Goal: Task Accomplishment & Management: Manage account settings

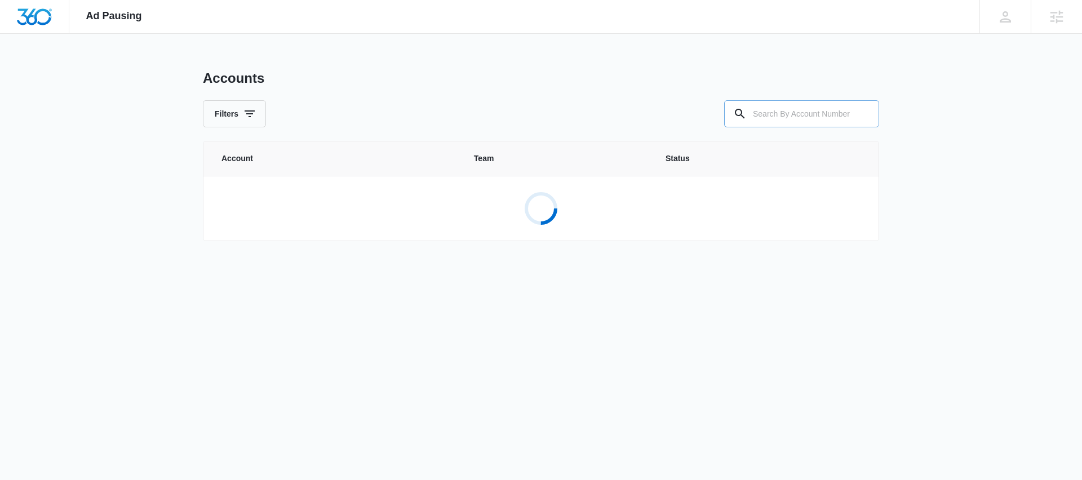
click at [779, 113] on input "text" at bounding box center [801, 113] width 155 height 27
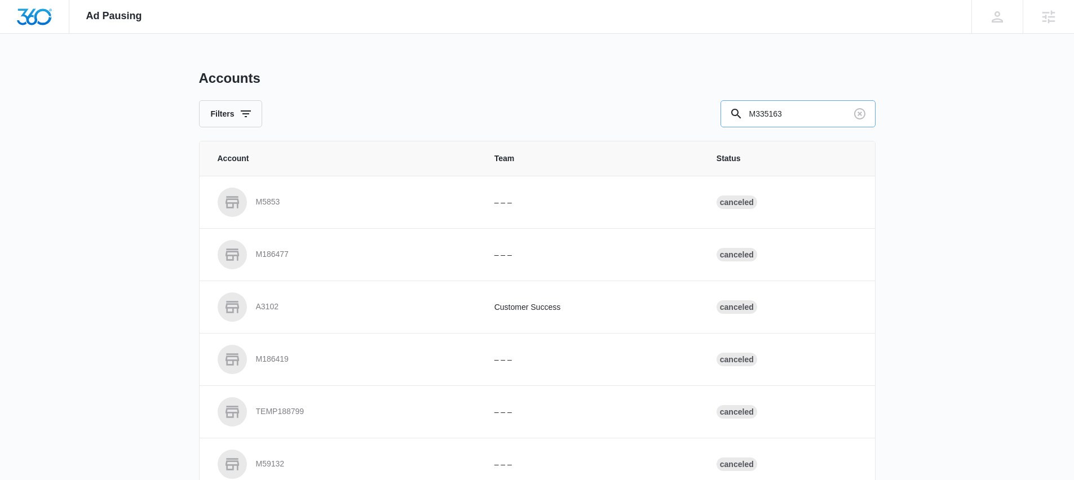
type input "M335163"
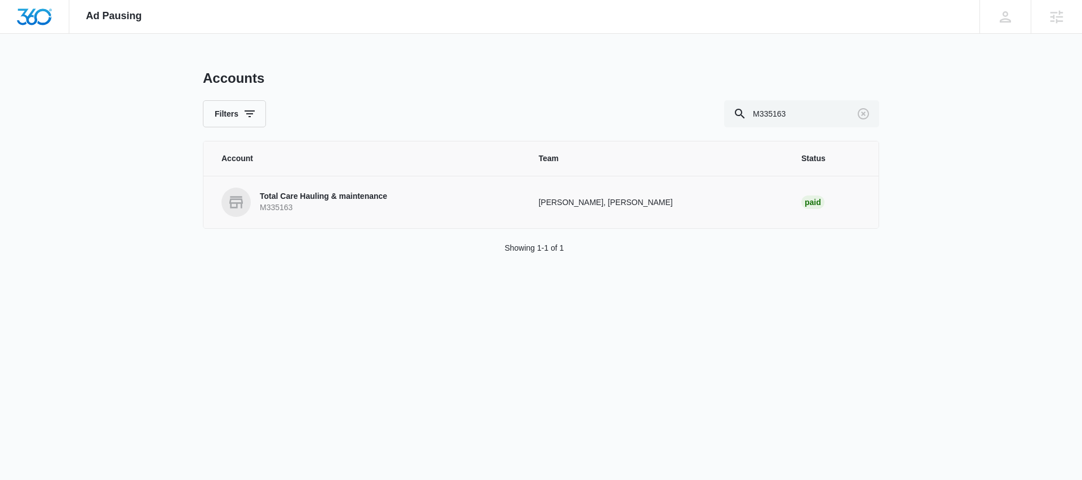
click at [343, 196] on p "Total Care Hauling & maintenance" at bounding box center [323, 196] width 127 height 11
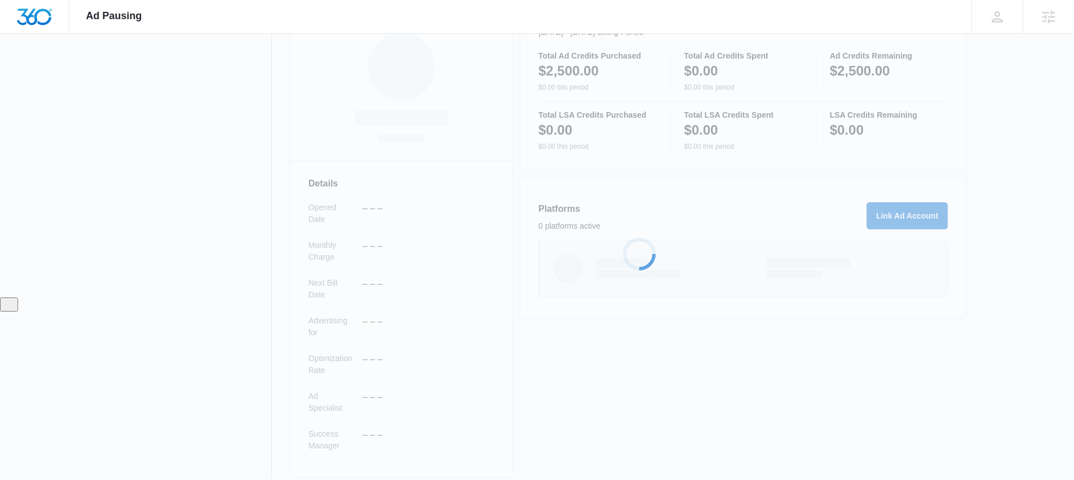
scroll to position [194, 0]
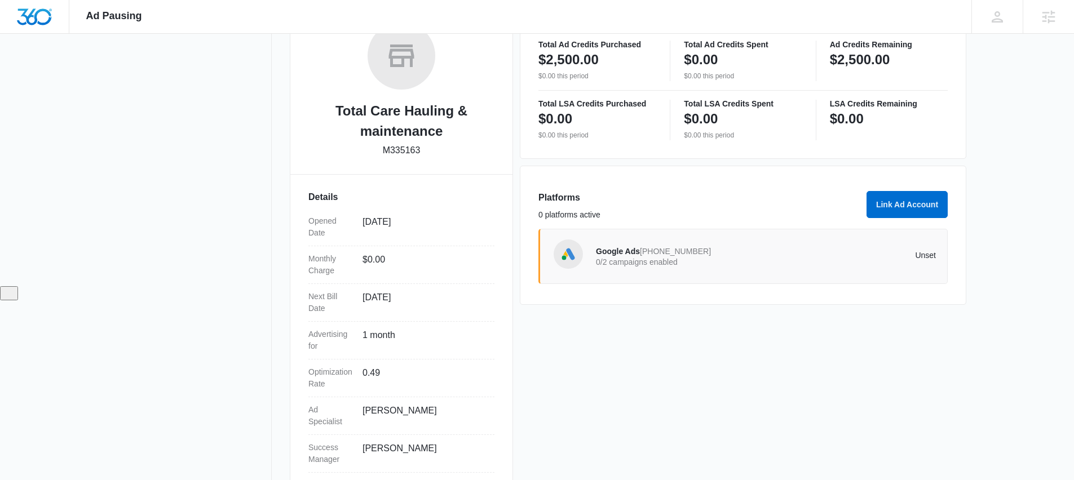
click at [635, 262] on p "0/2 campaigns enabled" at bounding box center [681, 262] width 170 height 8
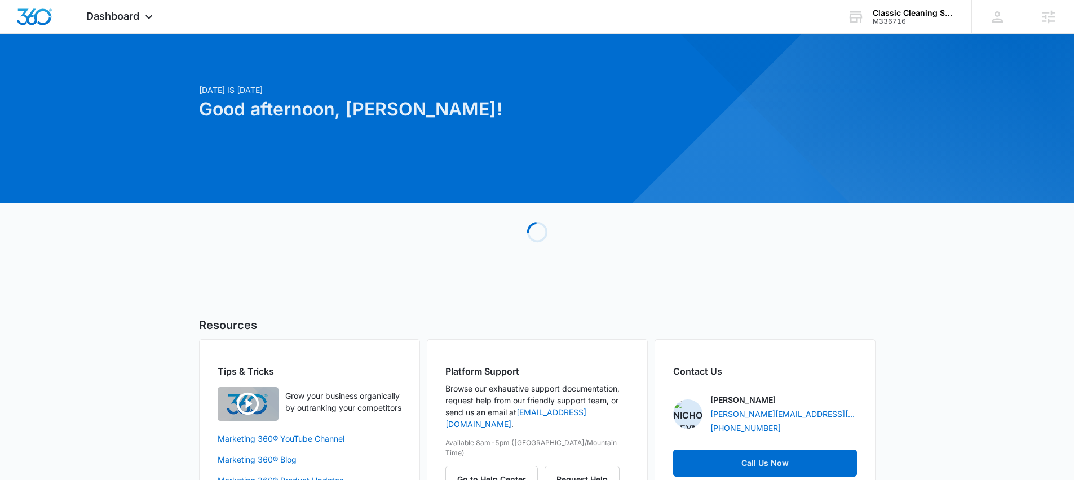
click at [67, 251] on div "[DATE] is [DATE] Good afternoon, [PERSON_NAME]! Loading Resources Tips & Tricks…" at bounding box center [537, 286] width 1074 height 477
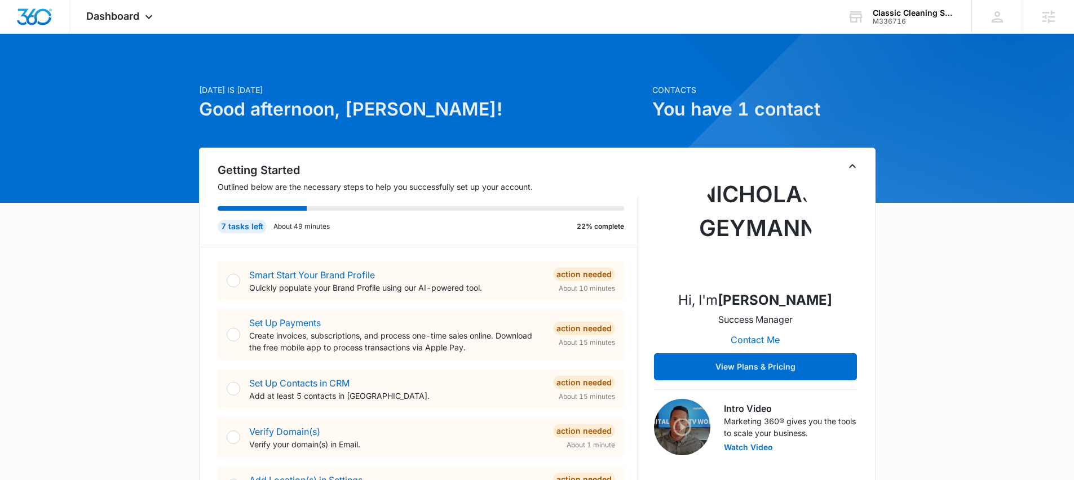
click at [109, 14] on span "Dashboard" at bounding box center [112, 16] width 53 height 12
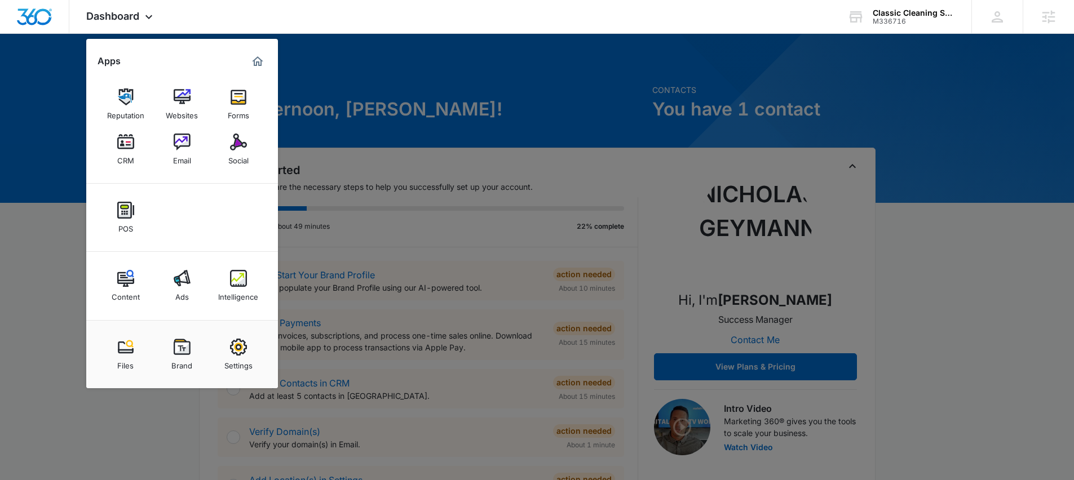
click at [80, 278] on div at bounding box center [537, 240] width 1074 height 480
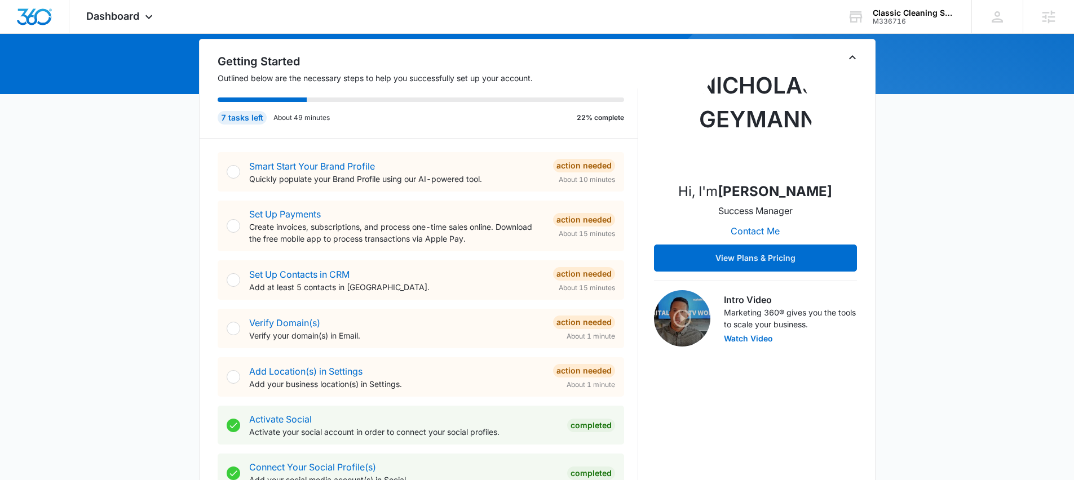
scroll to position [110, 0]
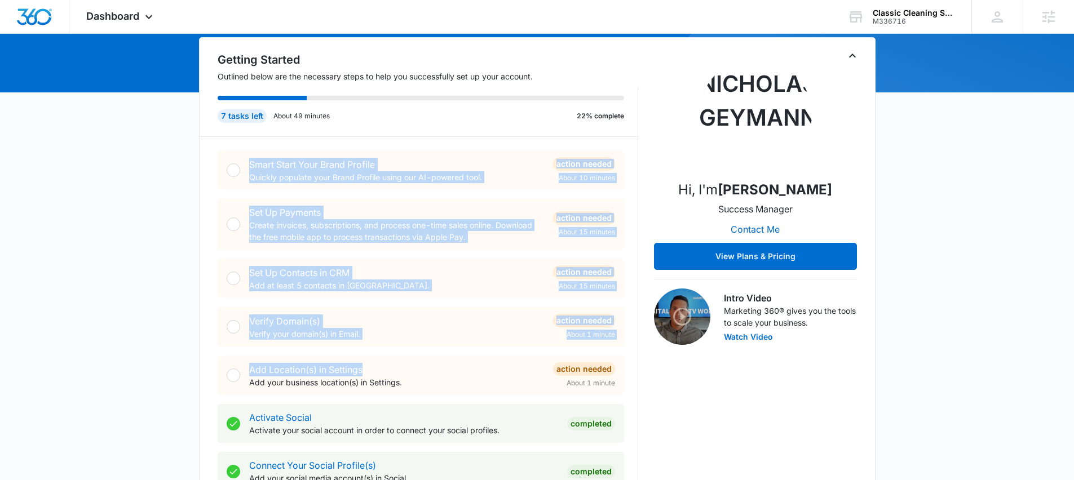
drag, startPoint x: 185, startPoint y: 148, endPoint x: 387, endPoint y: 370, distance: 299.6
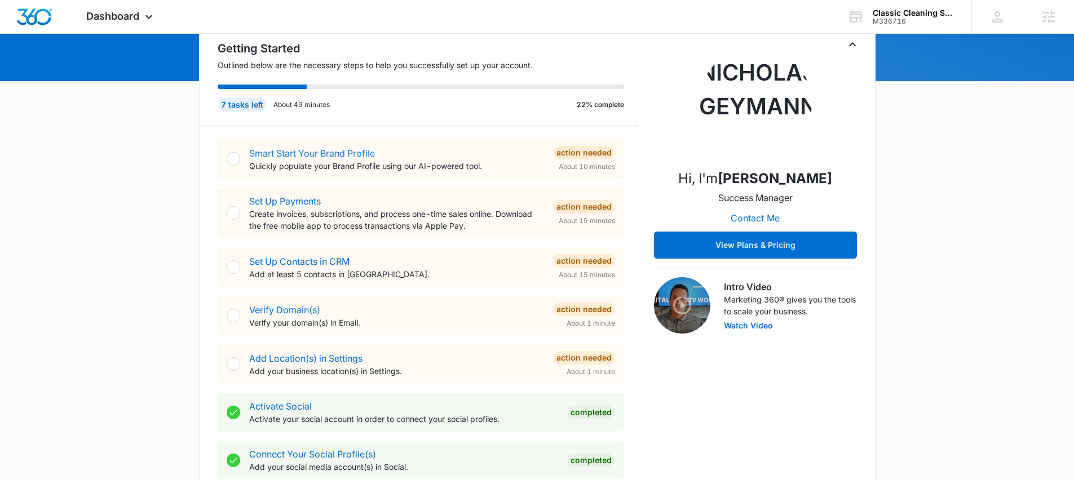
scroll to position [124, 0]
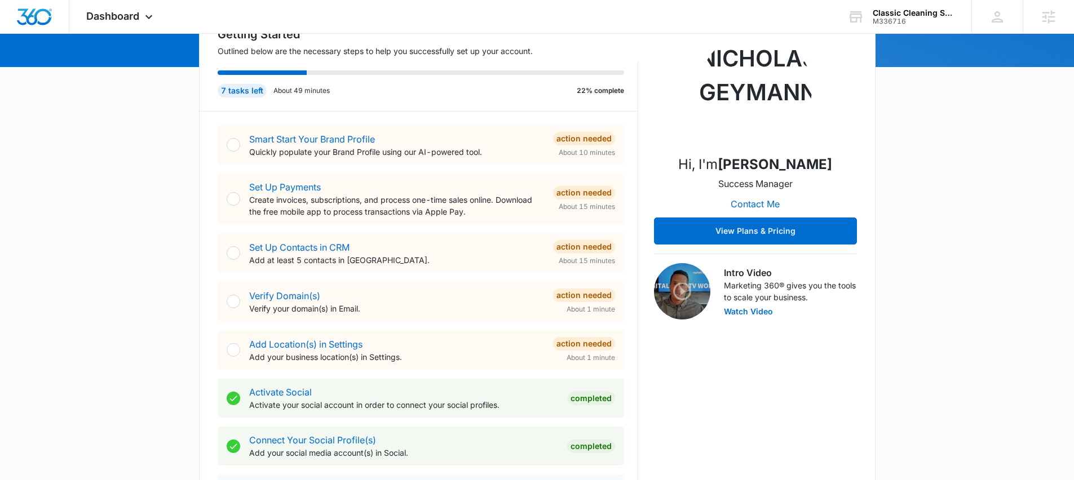
scroll to position [137, 0]
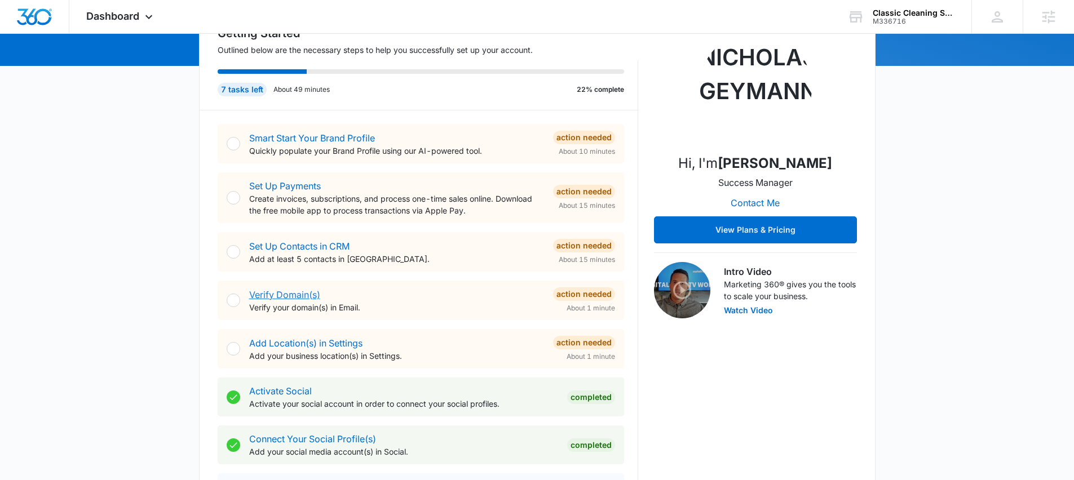
click at [295, 296] on link "Verify Domain(s)" at bounding box center [284, 294] width 71 height 11
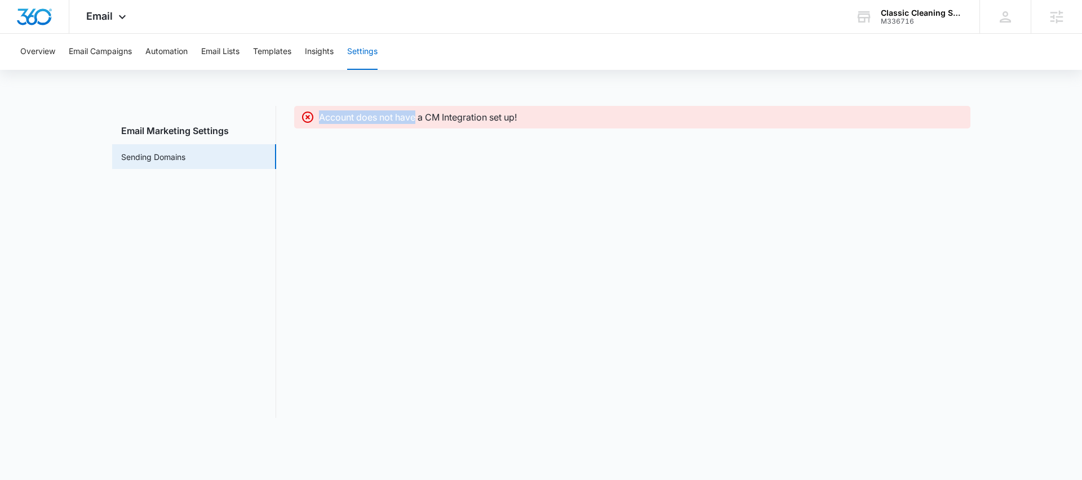
drag, startPoint x: 425, startPoint y: 121, endPoint x: 601, endPoint y: 110, distance: 175.6
click at [601, 110] on div "Account does not have a CM Integration set up!" at bounding box center [641, 117] width 645 height 14
click at [578, 118] on div "Account does not have a CM Integration set up!" at bounding box center [641, 117] width 645 height 14
drag, startPoint x: 547, startPoint y: 116, endPoint x: 308, endPoint y: 118, distance: 238.4
click at [308, 118] on div "Account does not have a CM Integration set up!" at bounding box center [632, 117] width 663 height 14
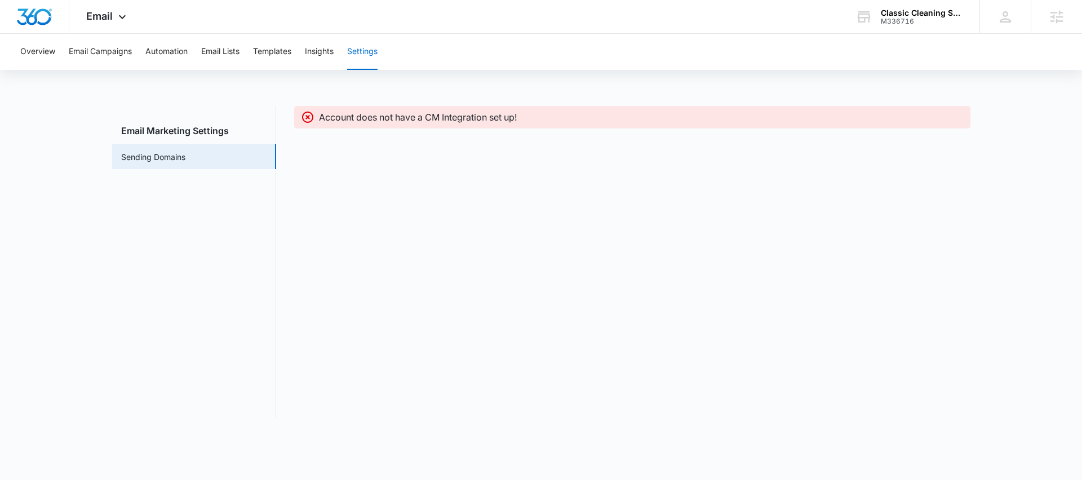
click at [135, 100] on div "Overview Email Campaigns Automation Email Lists Templates Insights Settings Ema…" at bounding box center [541, 233] width 1082 height 398
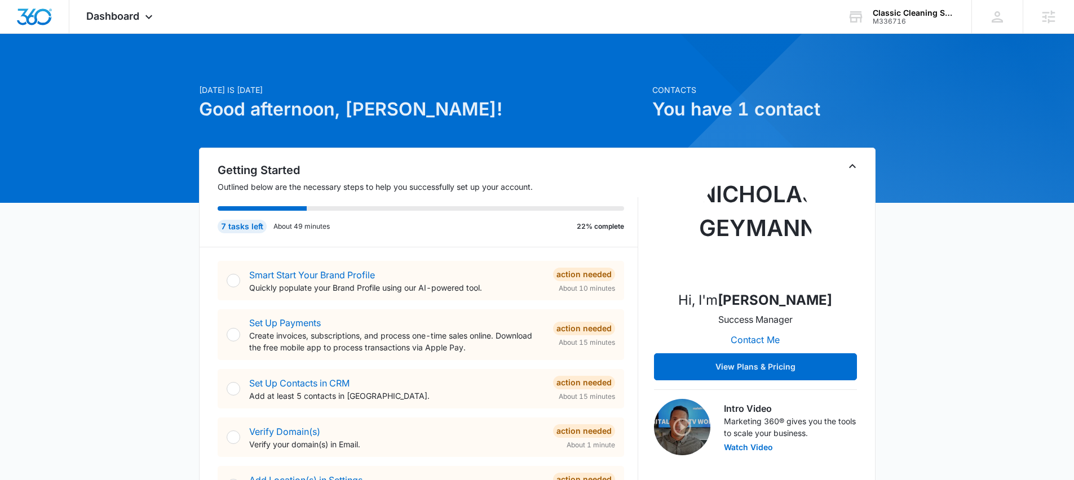
scroll to position [215, 0]
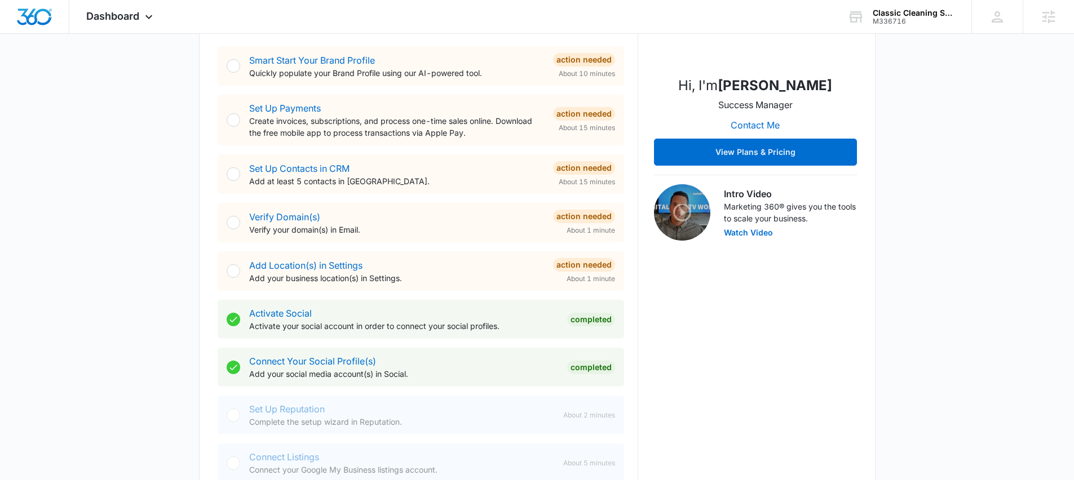
click at [139, 255] on div "[DATE] is [DATE] Good afternoon, [PERSON_NAME]! Contacts You have 1 contact Get…" at bounding box center [537, 442] width 1074 height 1218
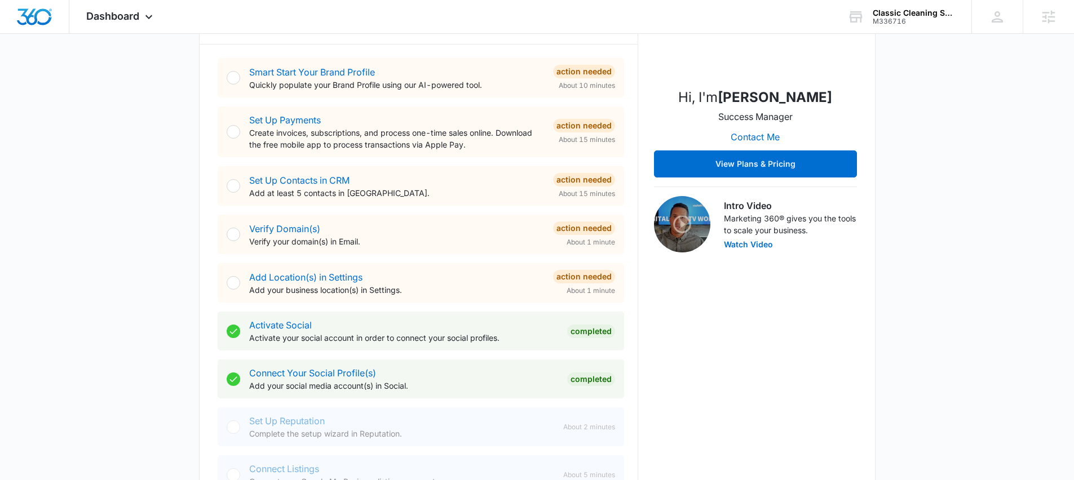
scroll to position [192, 0]
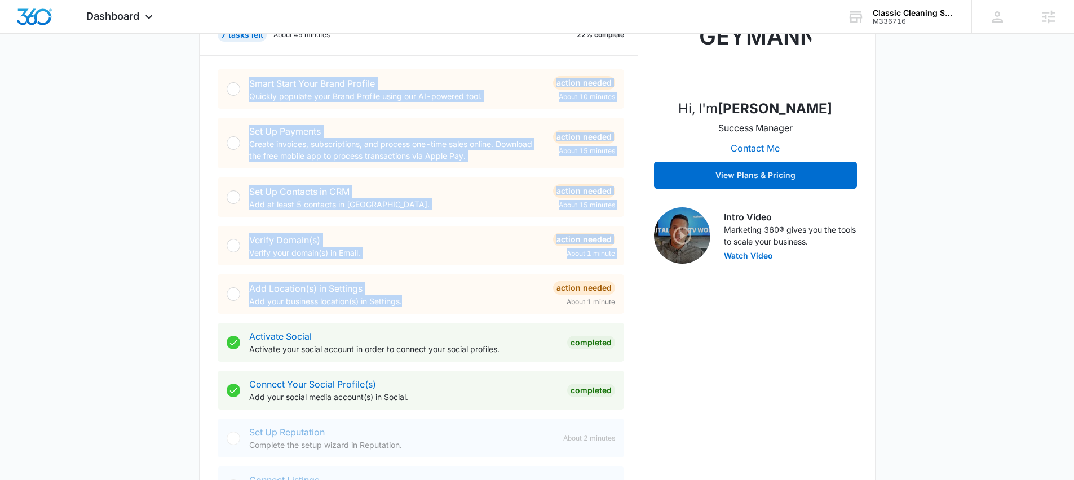
drag, startPoint x: 209, startPoint y: 70, endPoint x: 415, endPoint y: 309, distance: 316.1
click at [415, 309] on div "Getting Started Outlined below are the necessary steps to help you successfully…" at bounding box center [537, 243] width 676 height 575
click at [137, 240] on div "[DATE] is [DATE] Good afternoon, [PERSON_NAME]! Contacts You have 1 contact Get…" at bounding box center [537, 465] width 1074 height 1218
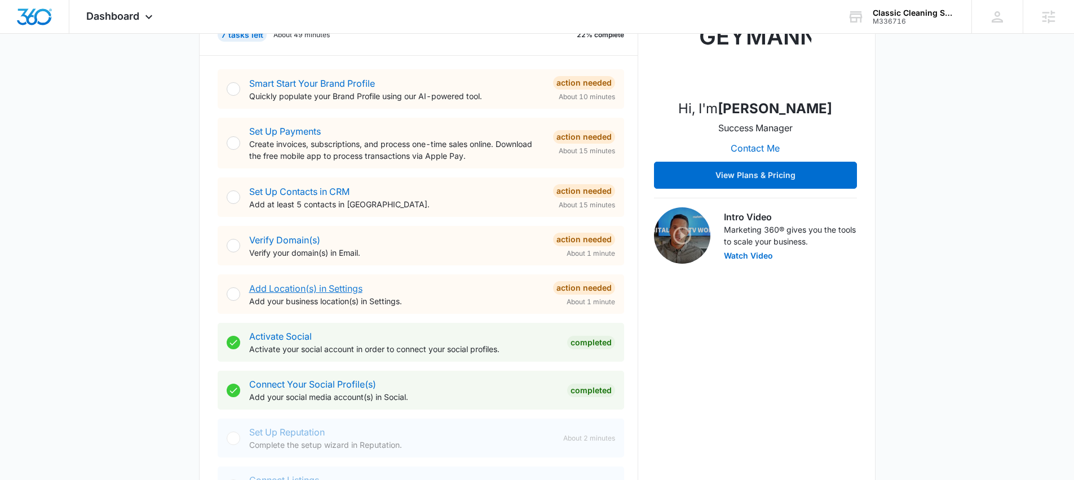
click at [302, 289] on link "Add Location(s) in Settings" at bounding box center [305, 288] width 113 height 11
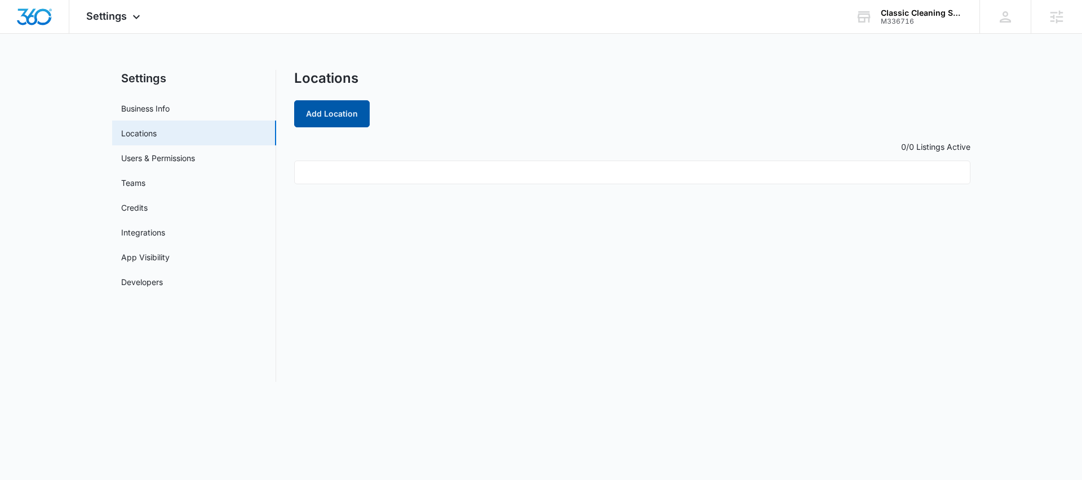
click at [330, 118] on button "Add Location" at bounding box center [332, 113] width 76 height 27
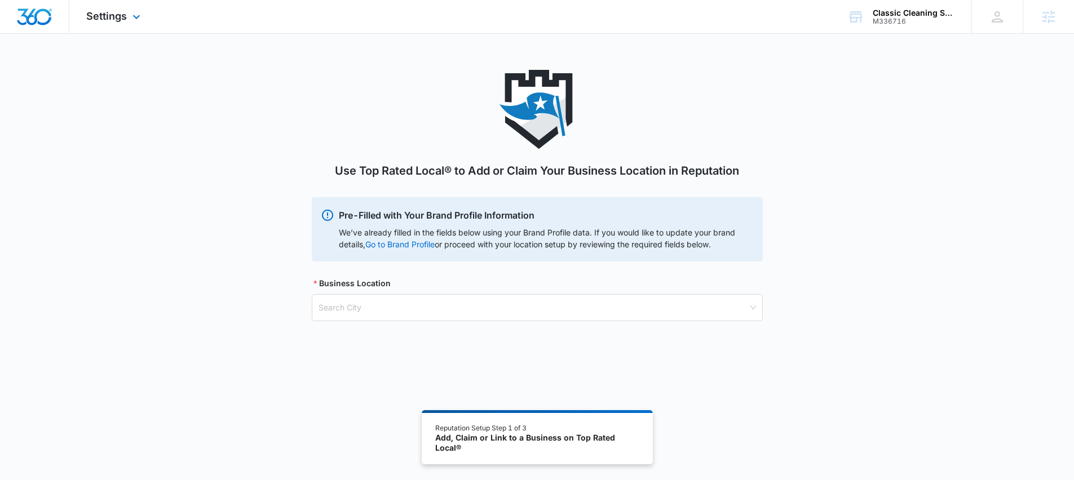
click at [32, 13] on img "Dashboard" at bounding box center [34, 16] width 36 height 17
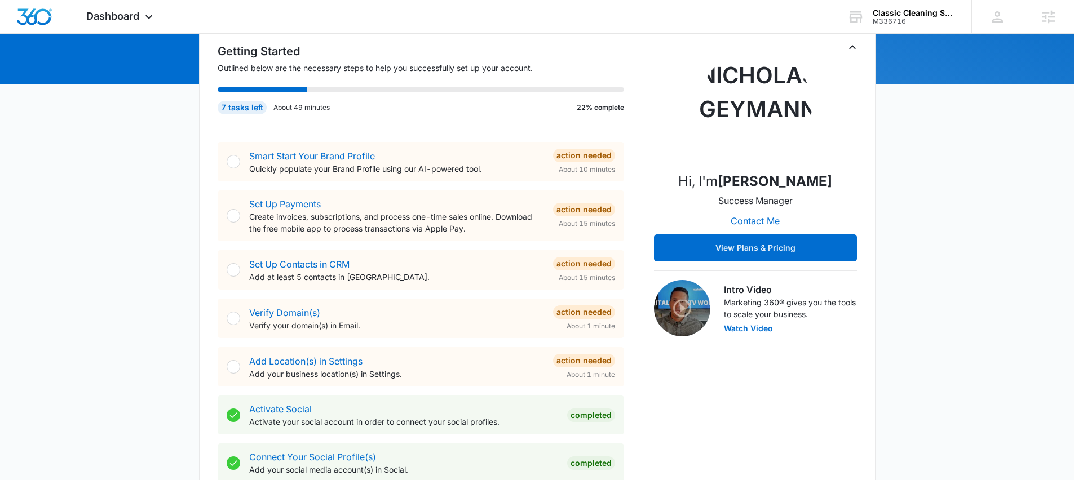
scroll to position [138, 0]
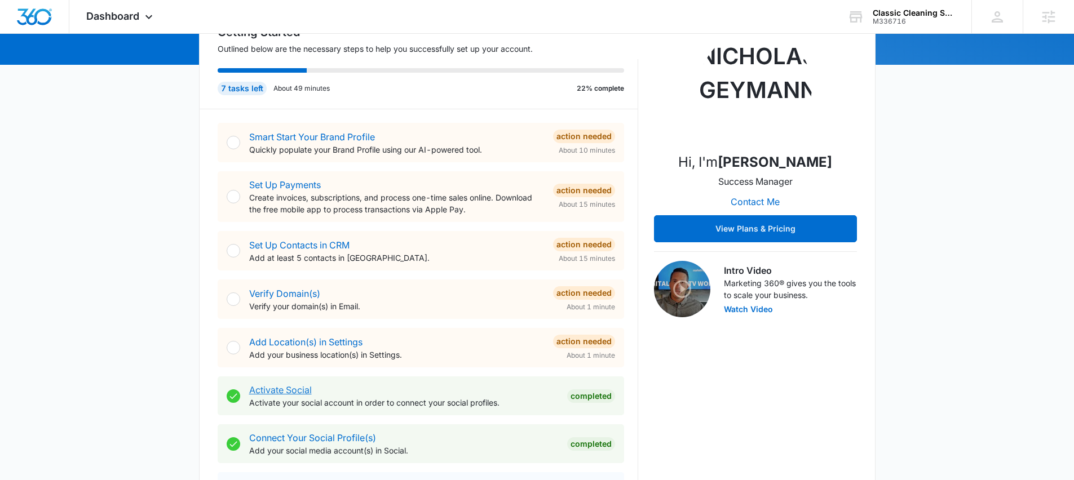
click at [291, 389] on link "Activate Social" at bounding box center [280, 389] width 63 height 11
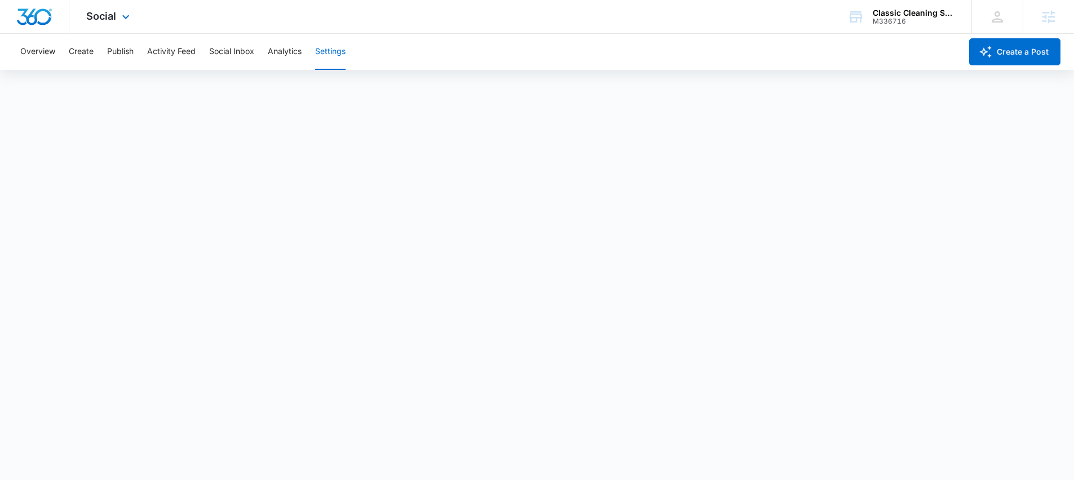
click at [35, 15] on img "Dashboard" at bounding box center [34, 16] width 36 height 17
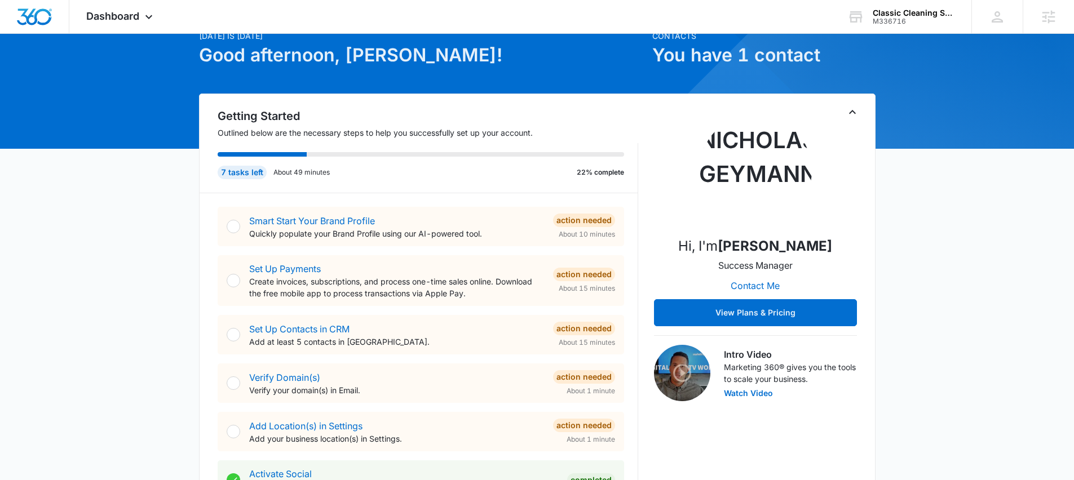
scroll to position [73, 0]
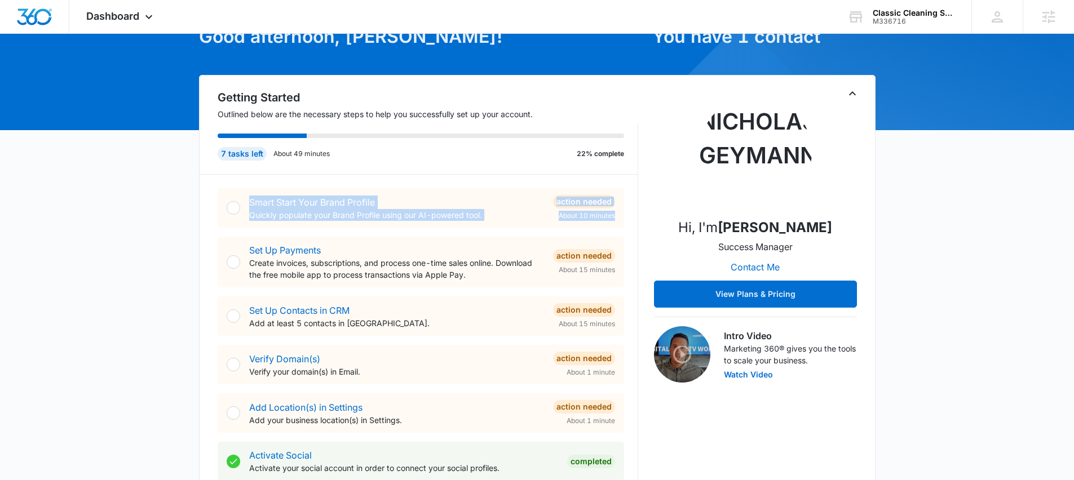
drag, startPoint x: 192, startPoint y: 183, endPoint x: 226, endPoint y: 237, distance: 63.6
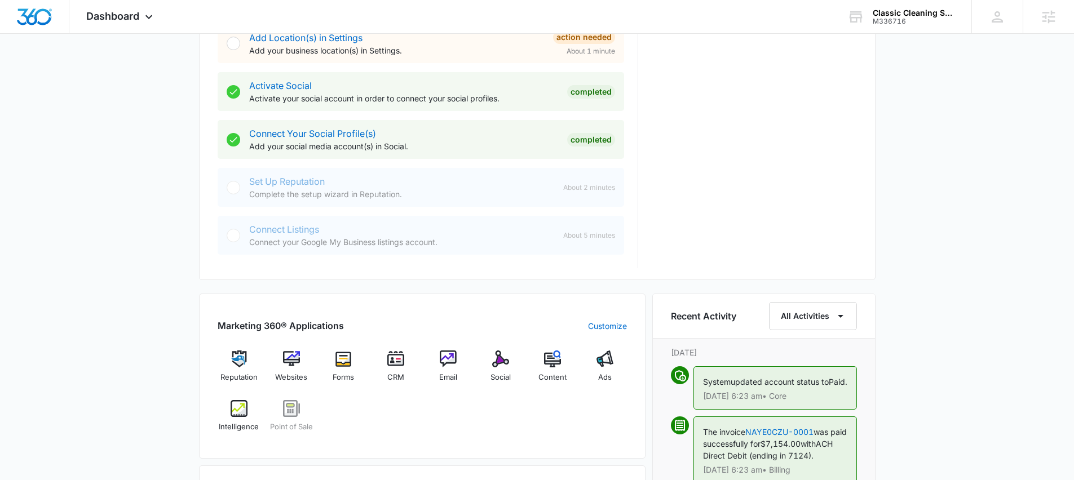
scroll to position [143, 0]
